Goal: Information Seeking & Learning: Check status

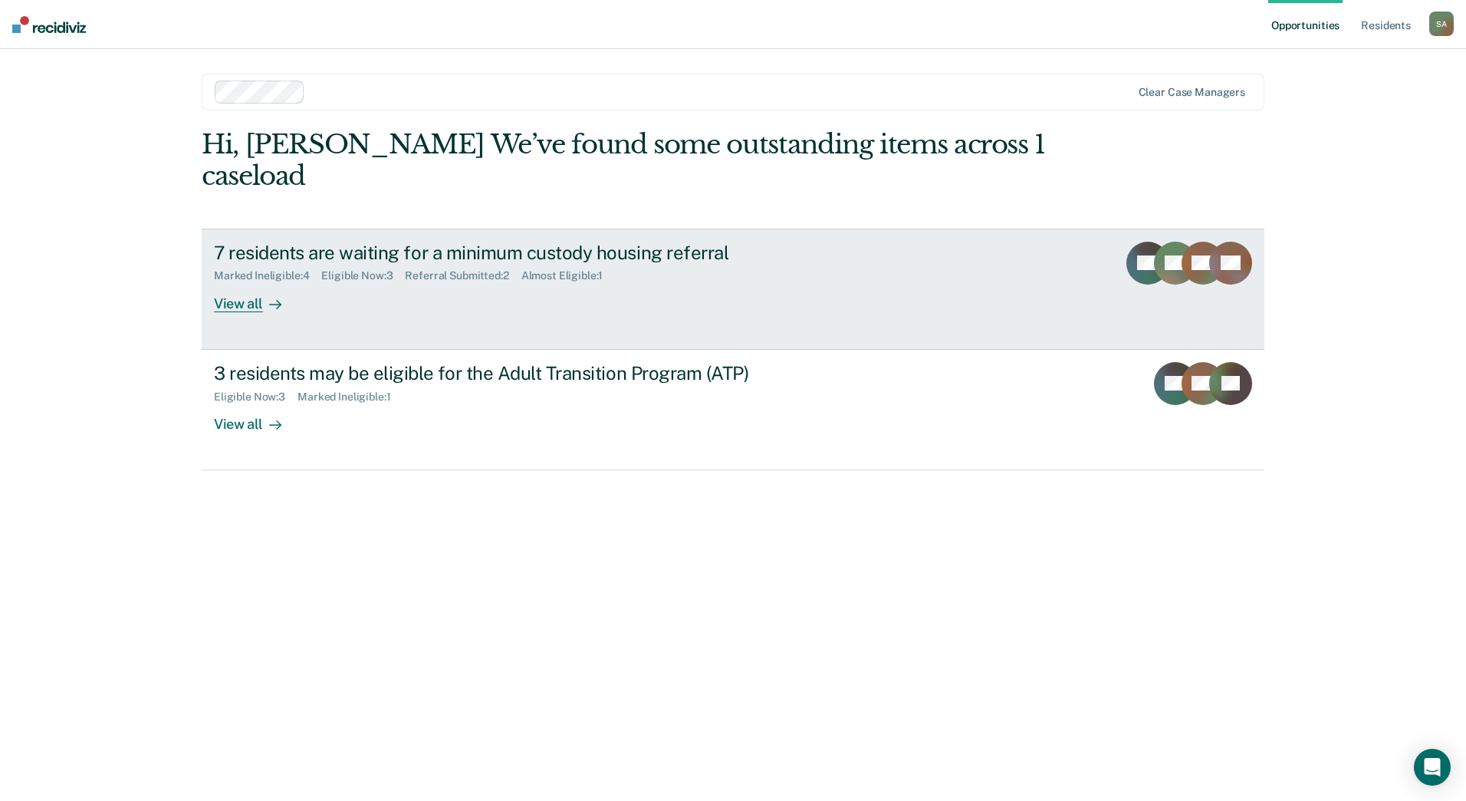
click at [738, 263] on div "Marked Ineligible : 4 Eligible Now : 3 Referral Submitted : 2 Almost Eligible :…" at bounding box center [483, 272] width 538 height 19
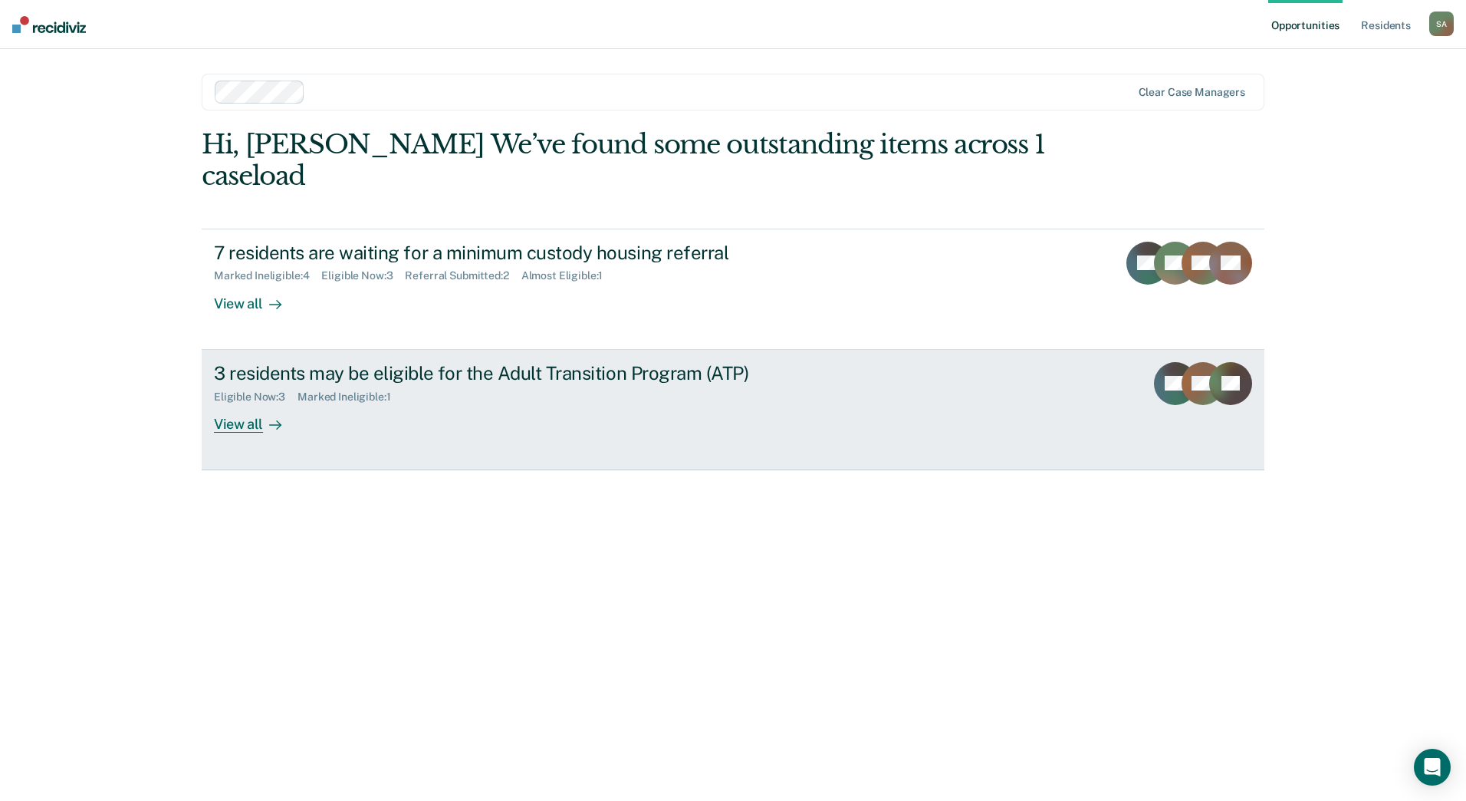
click at [482, 386] on div "3 residents may be eligible for the Adult Transition Program (ATP) Eligible Now…" at bounding box center [501, 397] width 575 height 71
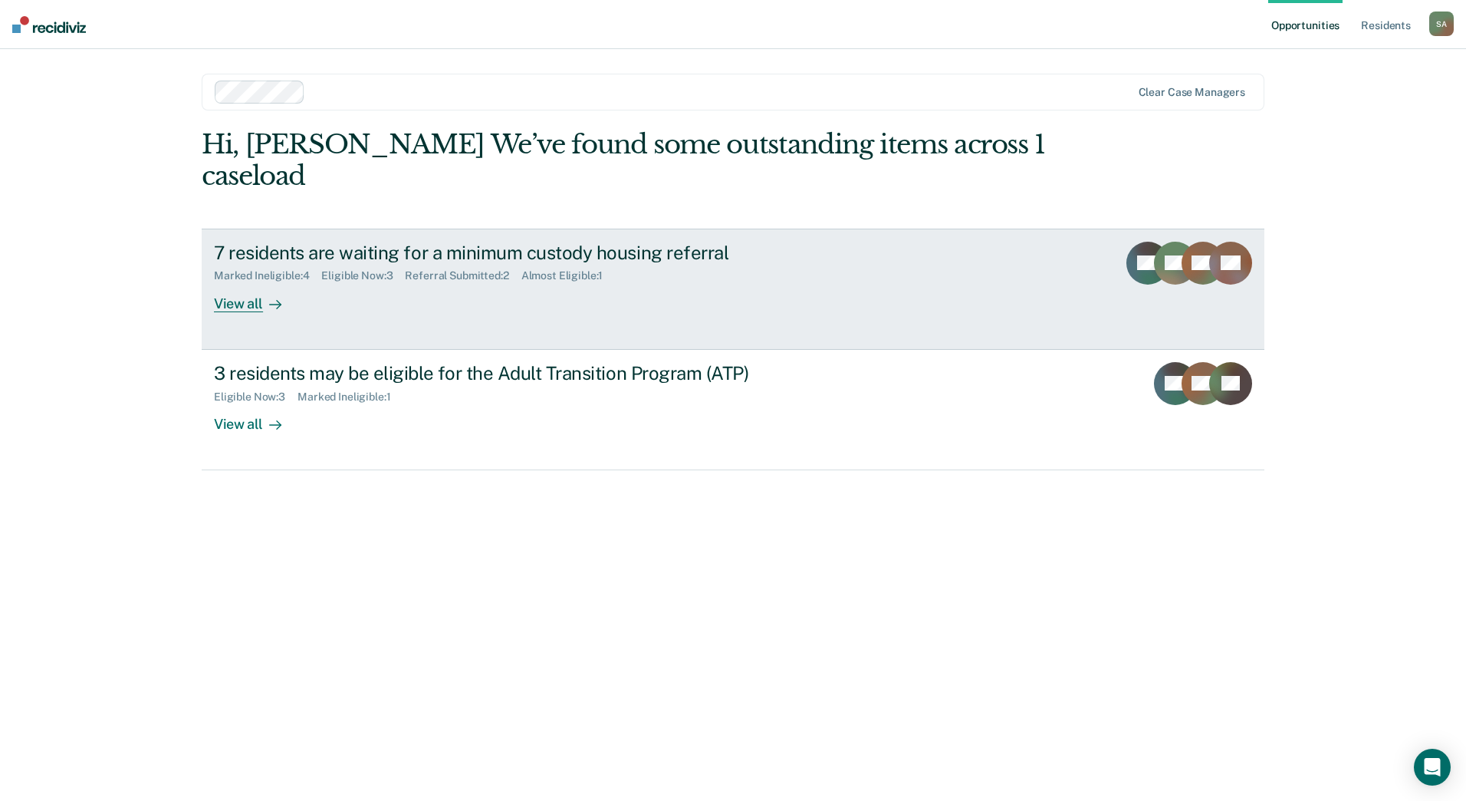
click at [705, 275] on div "7 residents are waiting for a minimum custody housing referral Marked Ineligibl…" at bounding box center [501, 277] width 575 height 71
click at [656, 265] on div "7 residents are waiting for a minimum custody housing referral Marked Ineligibl…" at bounding box center [501, 277] width 575 height 71
